Goal: Find specific page/section: Find specific page/section

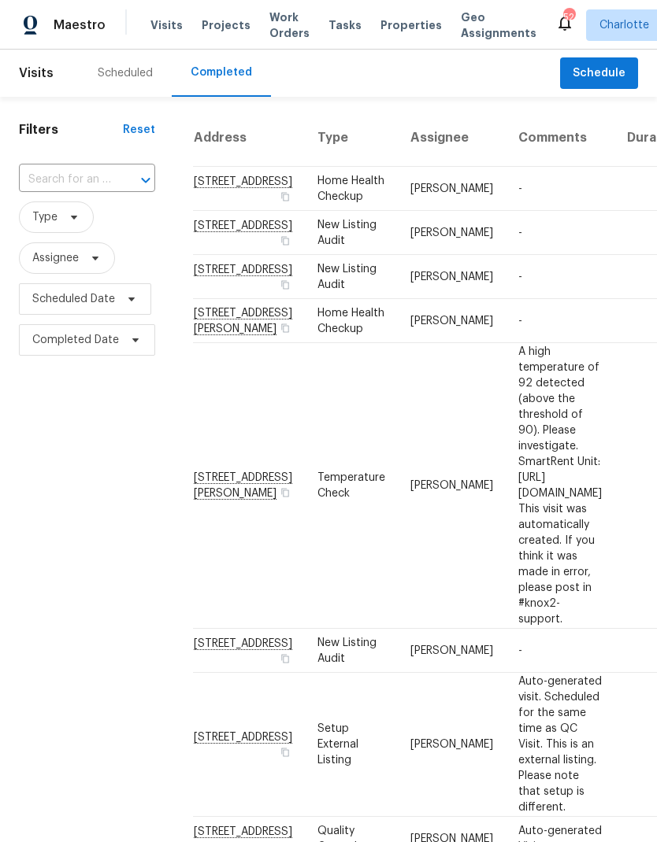
click at [211, 190] on td "4026 Palmetto Dr, Rock Hill, SC 29732" at bounding box center [249, 189] width 112 height 44
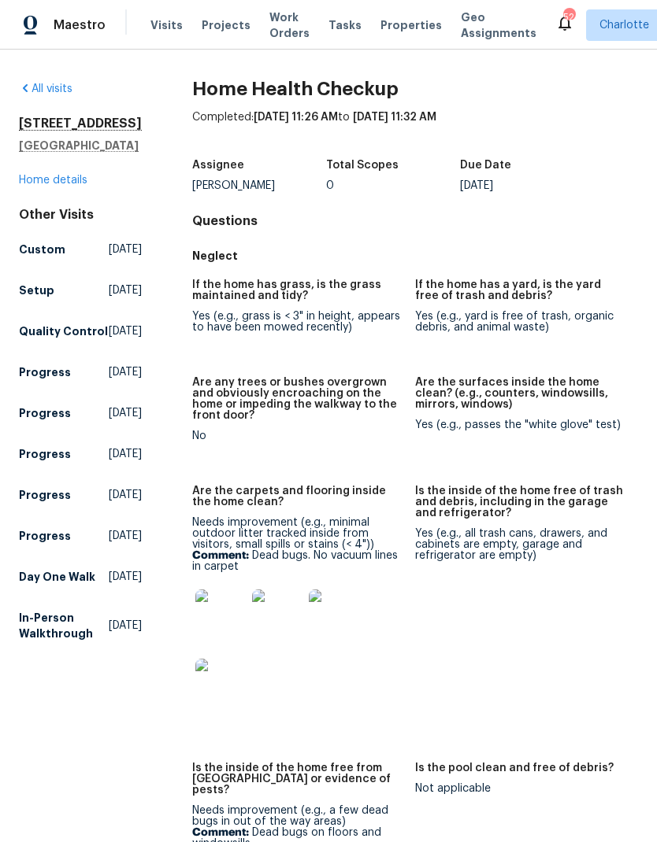
click at [26, 83] on icon at bounding box center [25, 88] width 13 height 13
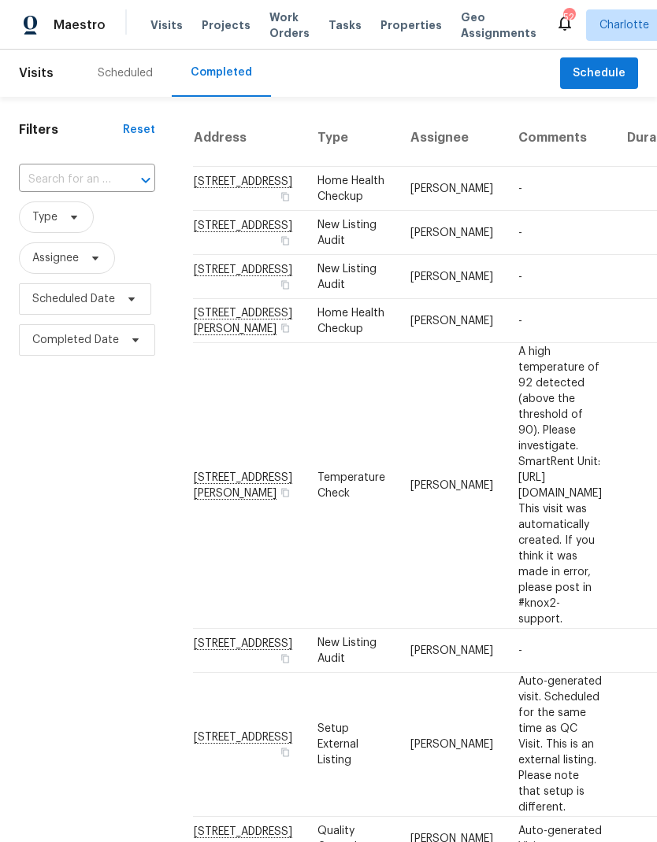
click at [203, 343] on td "4222 Mt Gallant Rd, Rock Hill, SC 29732" at bounding box center [249, 321] width 112 height 44
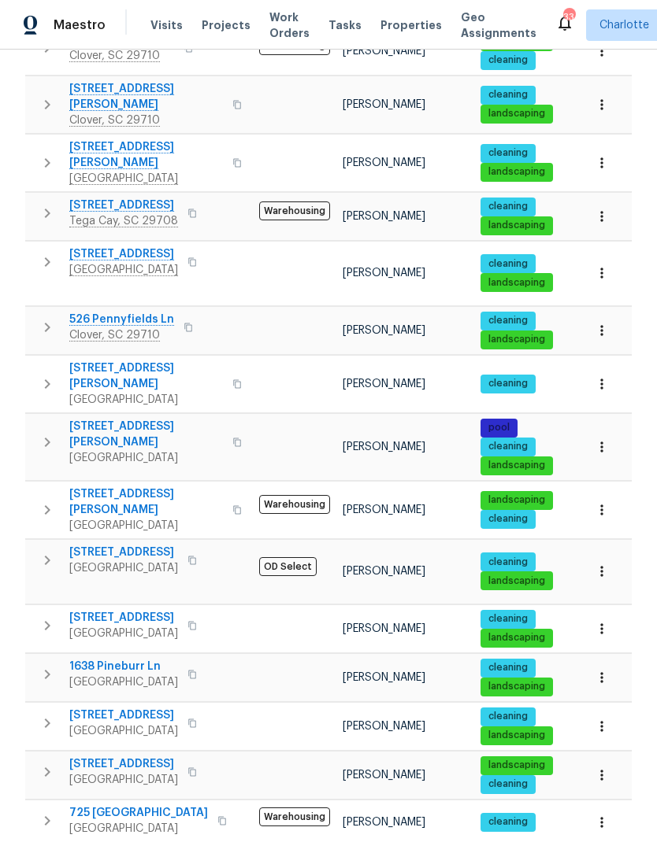
scroll to position [642, 0]
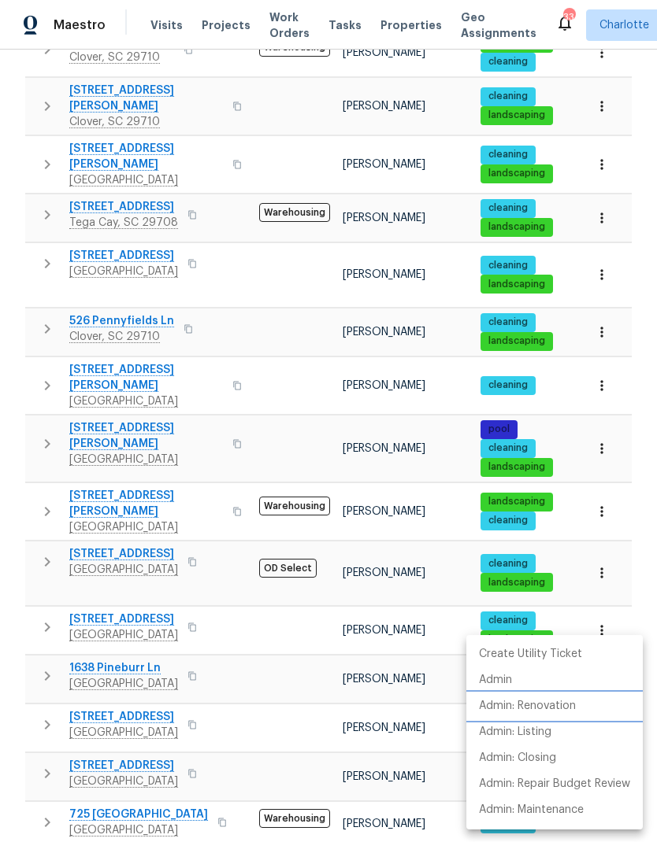
click at [582, 708] on li "Admin: Renovation" at bounding box center [554, 707] width 176 height 26
